Goal: Task Accomplishment & Management: Use online tool/utility

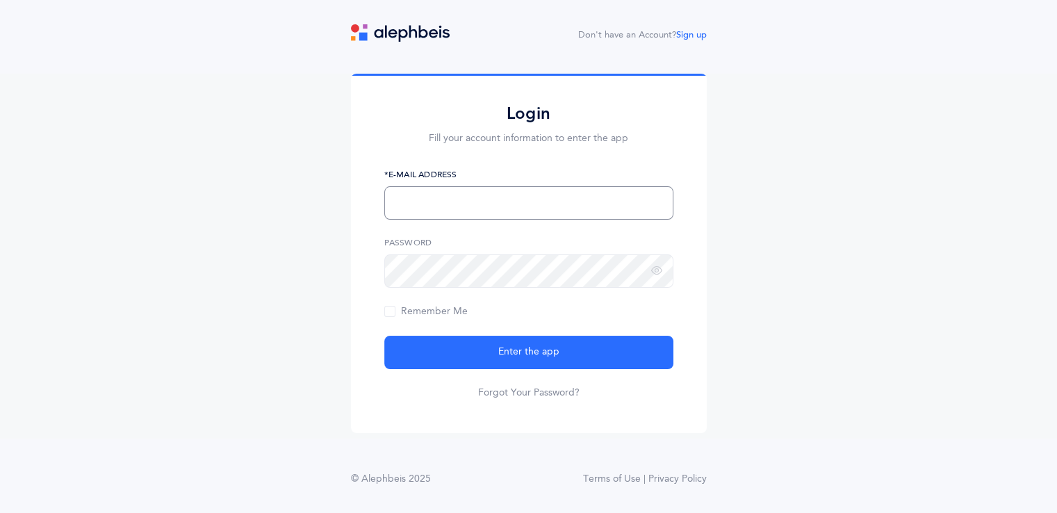
click at [571, 215] on input "text" at bounding box center [528, 202] width 289 height 33
type input "[EMAIL_ADDRESS][DOMAIN_NAME]"
click at [772, 254] on div "Login Fill your account information to enter the app [EMAIL_ADDRESS][DOMAIN_NAM…" at bounding box center [528, 256] width 1057 height 365
click at [418, 309] on span "Remember Me" at bounding box center [425, 311] width 83 height 11
click at [0, 0] on input "Remember Me" at bounding box center [0, 0] width 0 height 0
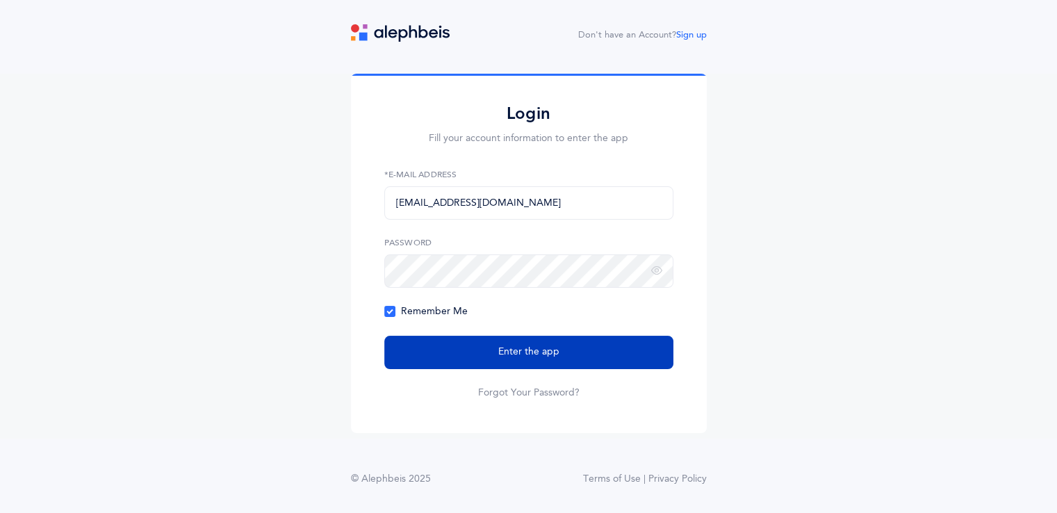
click at [558, 362] on button "Enter the app" at bounding box center [528, 352] width 289 height 33
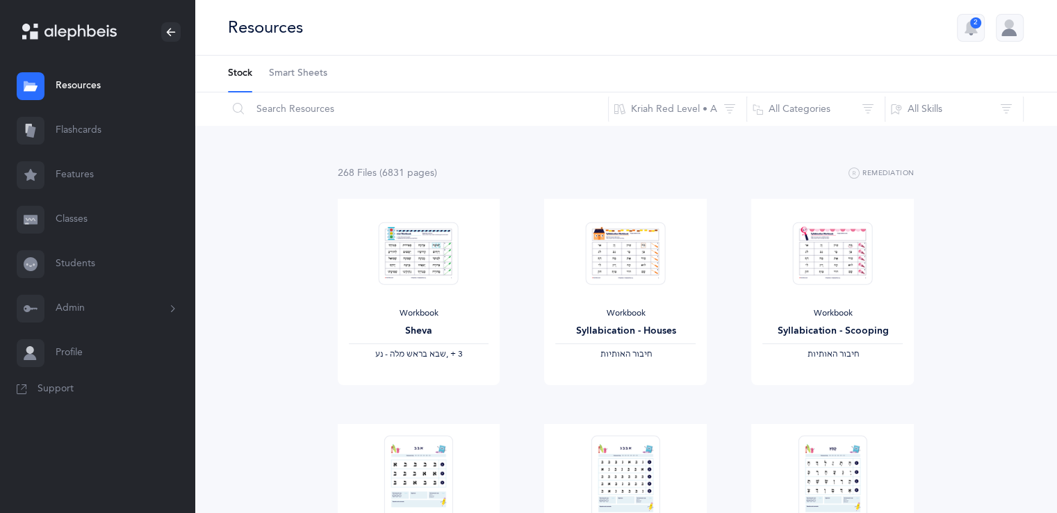
click at [522, 278] on div "Workbook Syllabication - Houses ‫חיבור האותיות‬ View" at bounding box center [625, 311] width 207 height 225
click at [709, 254] on div "Workbook Syllabication - Houses ‫חיבור האותיות‬ View" at bounding box center [625, 311] width 207 height 225
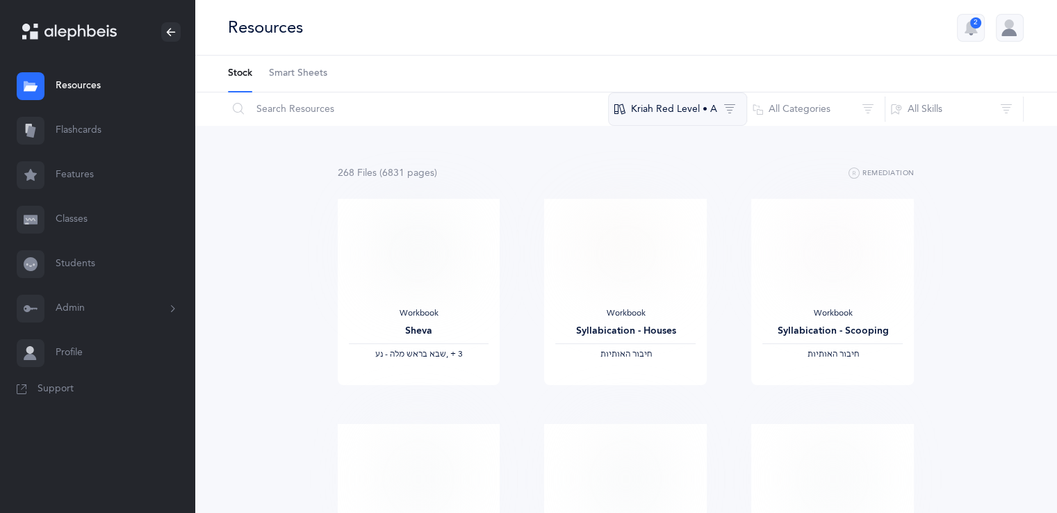
click at [675, 115] on button "Kriah Red Level • A" at bounding box center [677, 108] width 139 height 33
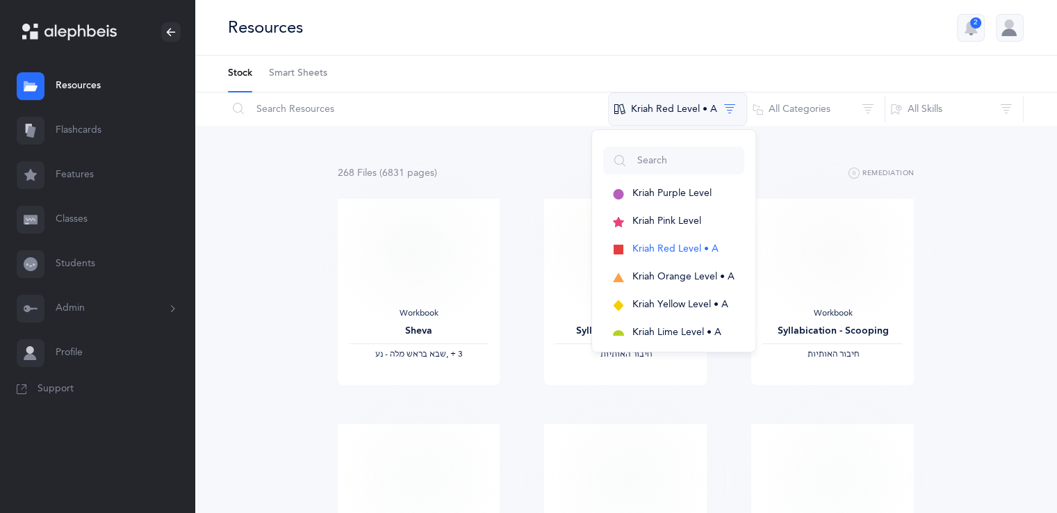
click at [676, 111] on button "Kriah Red Level • A" at bounding box center [677, 108] width 139 height 33
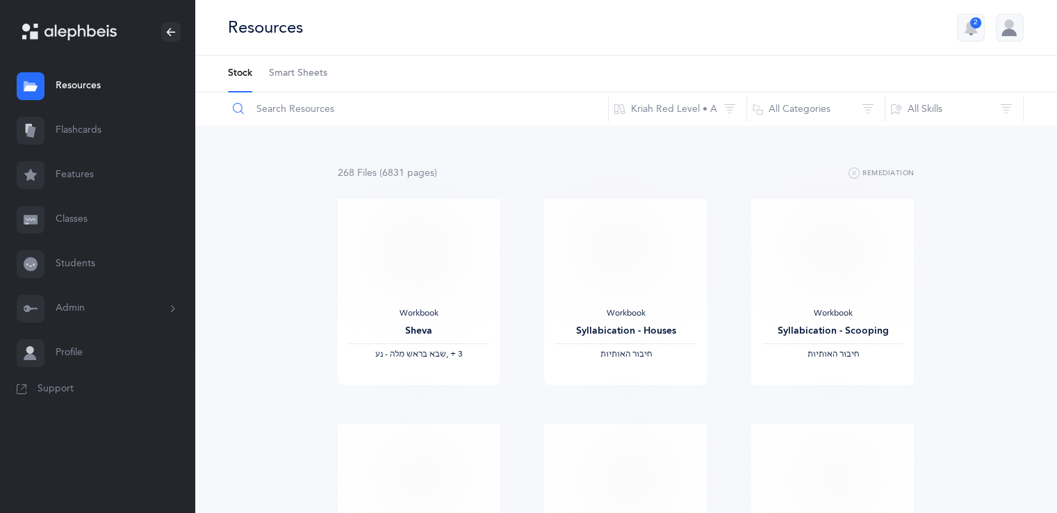
click at [317, 115] on input "text" at bounding box center [418, 108] width 382 height 33
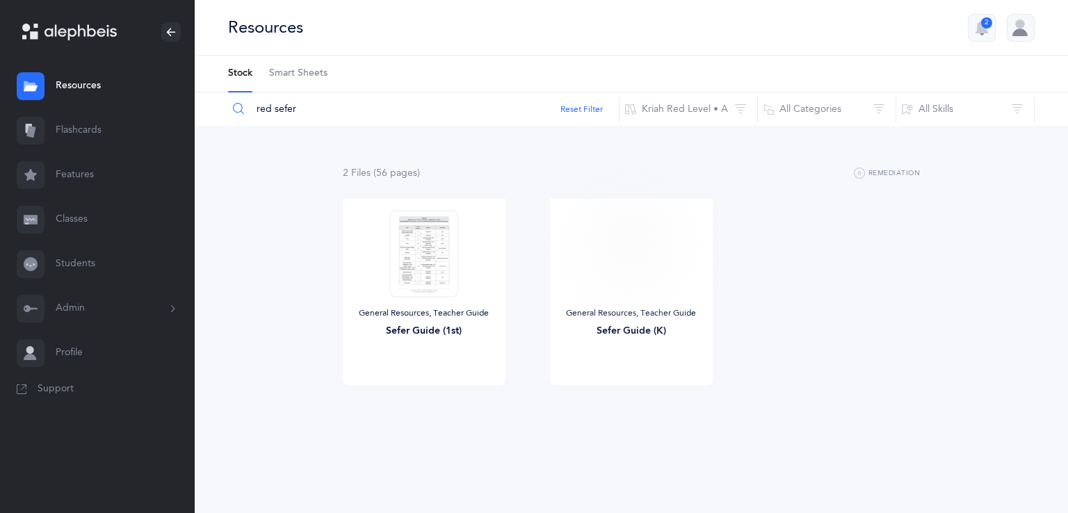
type input "red sefer"
